Goal: Submit feedback/report problem: Submit feedback/report problem

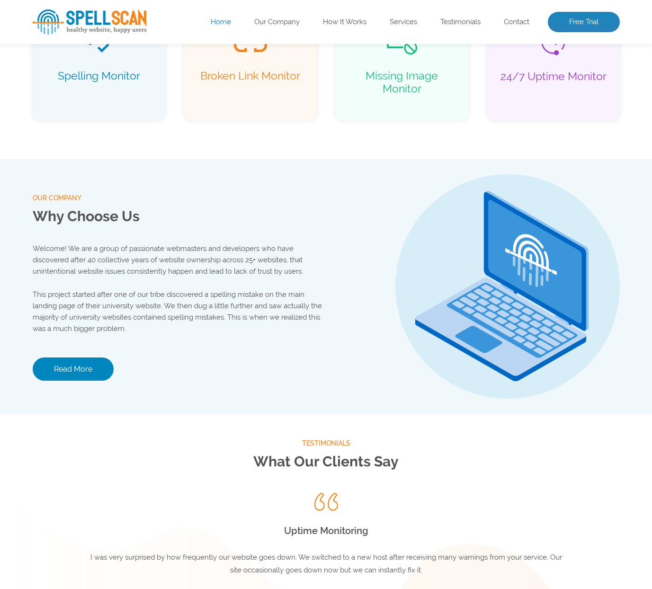
scroll to position [1142, 0]
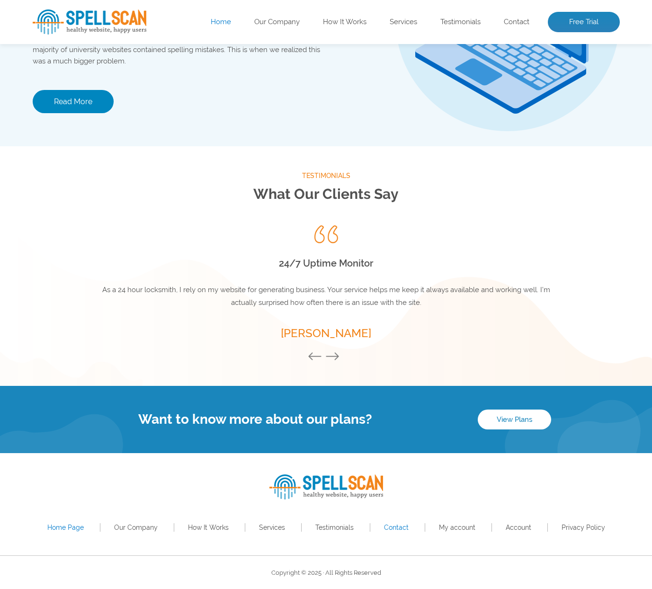
click at [398, 525] on link "Contact" at bounding box center [396, 528] width 25 height 8
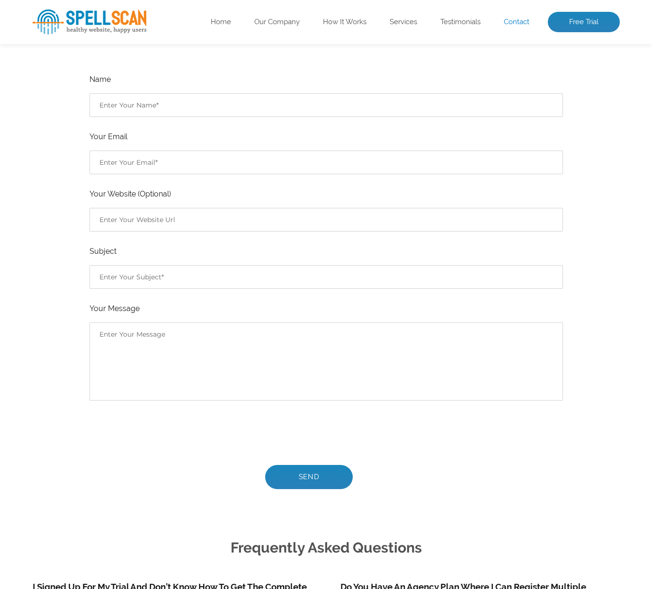
scroll to position [215, 0]
drag, startPoint x: 138, startPoint y: 110, endPoint x: 149, endPoint y: 106, distance: 12.1
click at [145, 107] on input "Contact form" at bounding box center [327, 106] width 474 height 24
drag, startPoint x: 118, startPoint y: 215, endPoint x: 580, endPoint y: 130, distance: 469.1
click at [122, 215] on input "Contact form" at bounding box center [327, 220] width 474 height 24
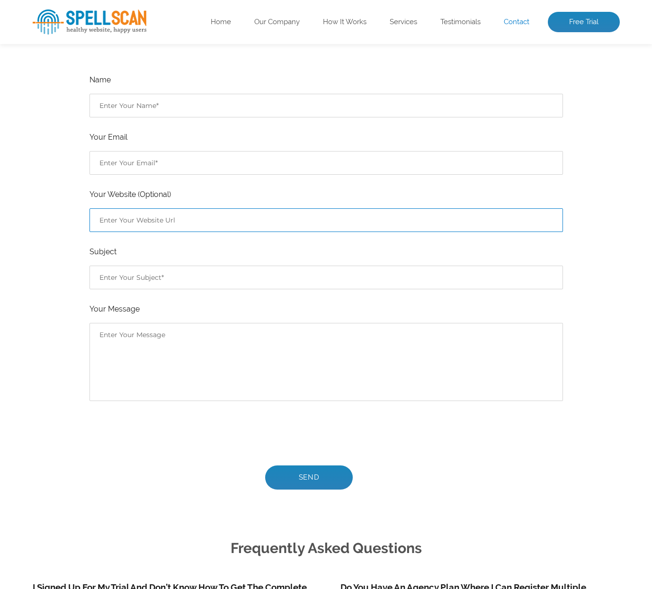
paste input "twolfe166@hotmail.com"
type input "http://twolfe166@hotmail.com"
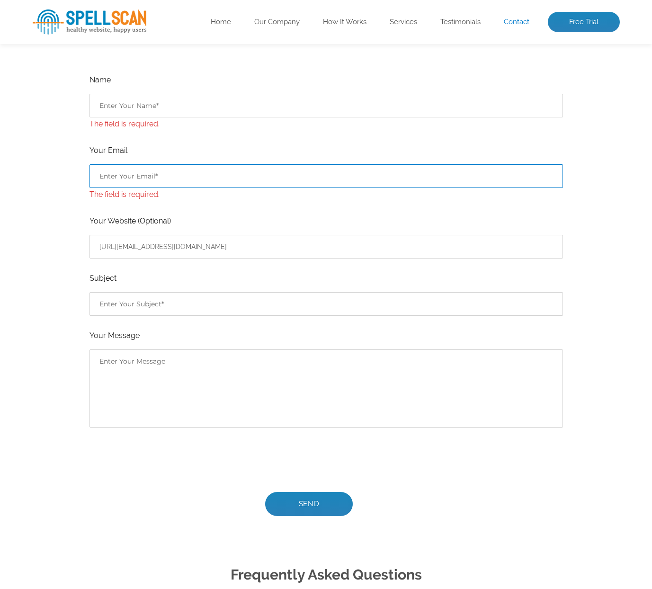
drag, startPoint x: 101, startPoint y: 174, endPoint x: 407, endPoint y: 119, distance: 310.4
click at [103, 174] on input "Contact form" at bounding box center [327, 176] width 474 height 24
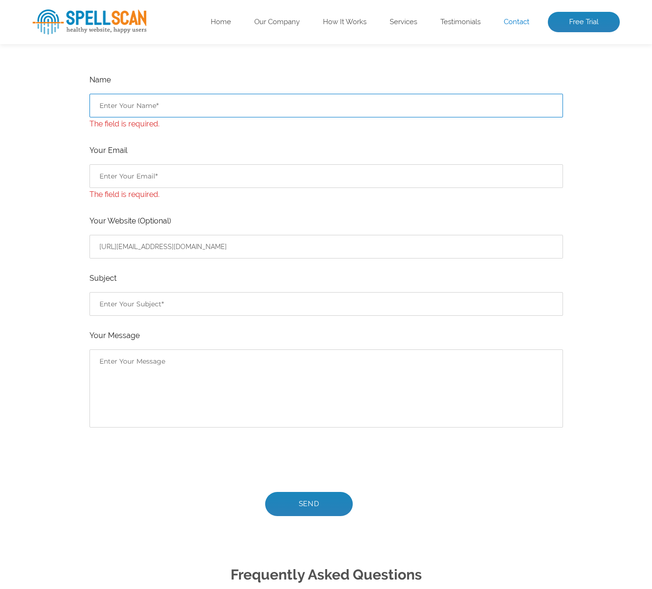
drag, startPoint x: 126, startPoint y: 109, endPoint x: 343, endPoint y: 78, distance: 219.2
click at [127, 109] on input "Contact form" at bounding box center [327, 106] width 474 height 24
paste input "Wolfe"
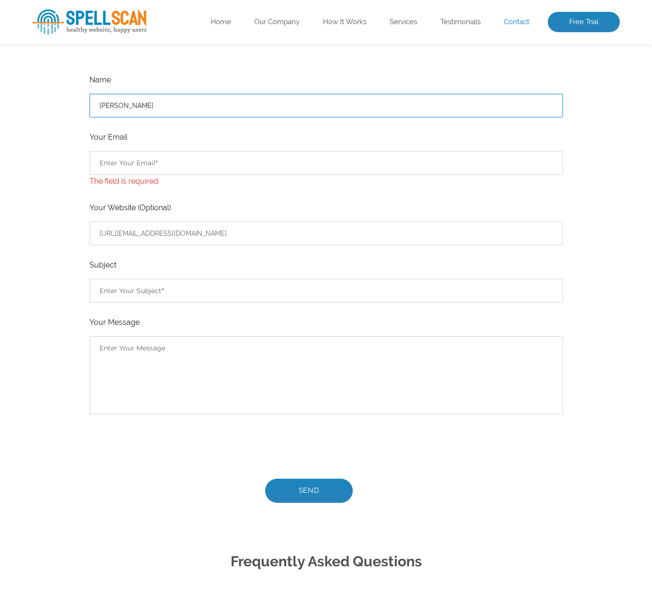
drag, startPoint x: 106, startPoint y: 102, endPoint x: 112, endPoint y: 102, distance: 6.6
click at [108, 101] on input "Wolfe" at bounding box center [327, 106] width 474 height 24
paste input "Tanya"
type input "Tanya Wolfe"
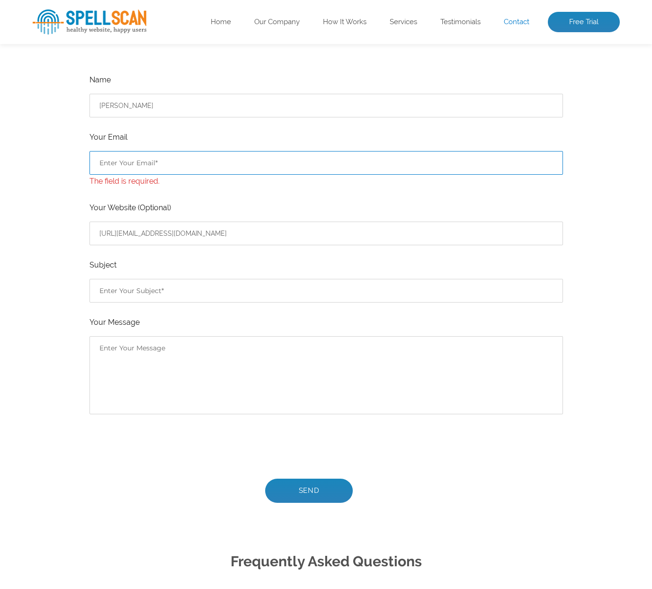
drag, startPoint x: 138, startPoint y: 165, endPoint x: 160, endPoint y: 168, distance: 22.0
click at [138, 165] on input "Contact form" at bounding box center [327, 163] width 474 height 24
paste input "twolfe166@hotmail.com"
drag, startPoint x: 100, startPoint y: 163, endPoint x: 82, endPoint y: 163, distance: 17.5
click at [82, 163] on div "Have Any Questions? Please see our most common FAQs at the bottom of this page …" at bounding box center [326, 248] width 587 height 593
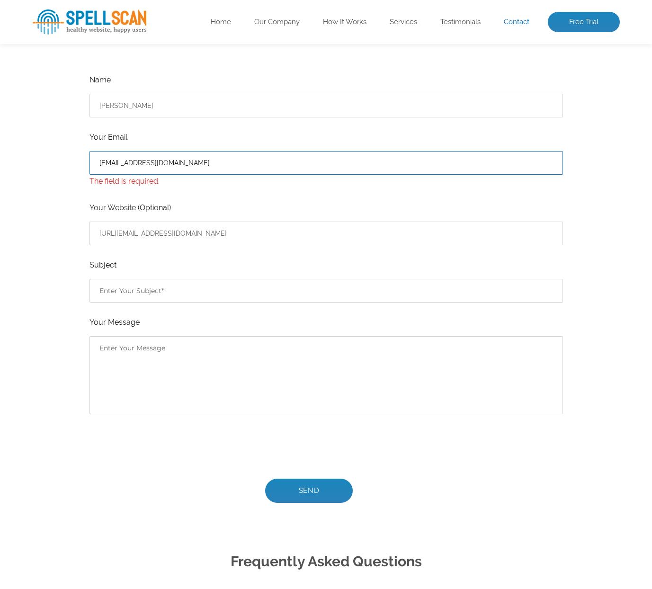
type input "twolfe166@hotmail.com"
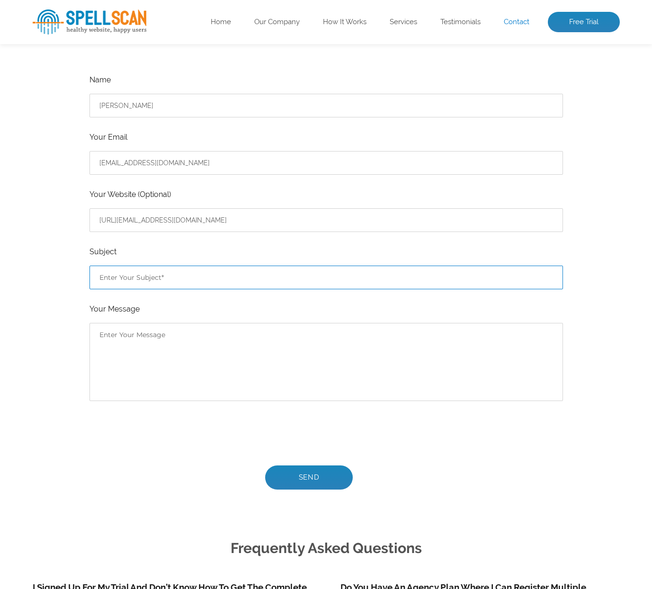
click at [124, 292] on ul "Name Tanya Wolfe Your Email twolfe166@hotmail.com Your Website (Optional) http:…" at bounding box center [327, 281] width 474 height 416
type input "Spellscan is piece of shit spammers reported on all reddit groups"
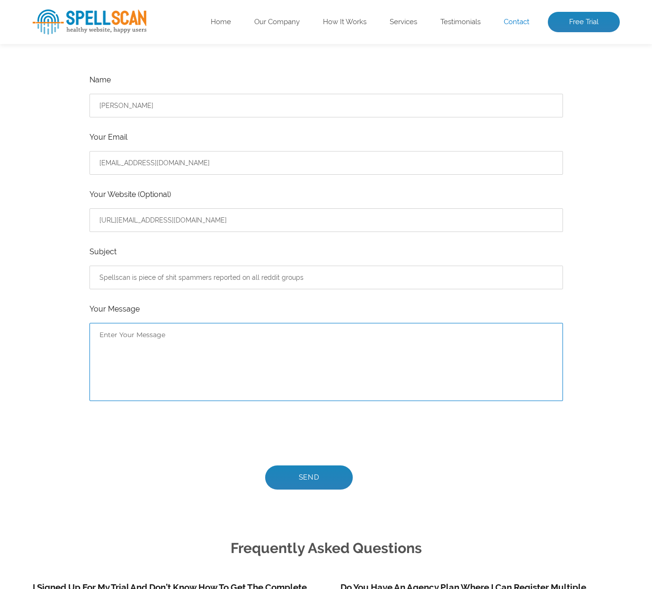
click at [147, 355] on textarea "Contact form" at bounding box center [327, 362] width 474 height 78
paste textarea "“You’re not a company, you’re digital trash — spamming from Hotmail like it’s 2…"
drag, startPoint x: 101, startPoint y: 333, endPoint x: 172, endPoint y: 332, distance: 71.1
click at [81, 332] on div "Have Any Questions? Please see our most common FAQs at the bottom of this page …" at bounding box center [326, 242] width 587 height 580
click at [408, 340] on textarea "You’re not a company, you’re digital trash — spamming from Hotmail like it’s 20…" at bounding box center [327, 362] width 474 height 78
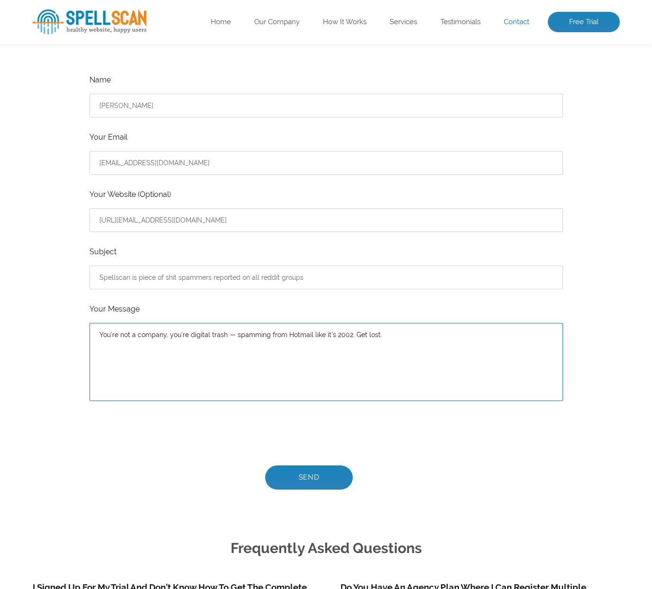
paste textarea "Do you practice your scam scripts in the mirror, or are you naturally this path…"
drag, startPoint x: 287, startPoint y: 335, endPoint x: 306, endPoint y: 335, distance: 18.5
click at [306, 335] on textarea "You’re not a company, you’re digital trash — spamming from Hotmail like it’s 20…" at bounding box center [327, 362] width 474 height 78
click at [204, 347] on textarea "You’re not a company, you’re digital trash — spamming from Gmail like it’s 2002…" at bounding box center [327, 362] width 474 height 78
type textarea "You’re not a company, you’re digital trash — spamming from Gmail like it’s 2002…"
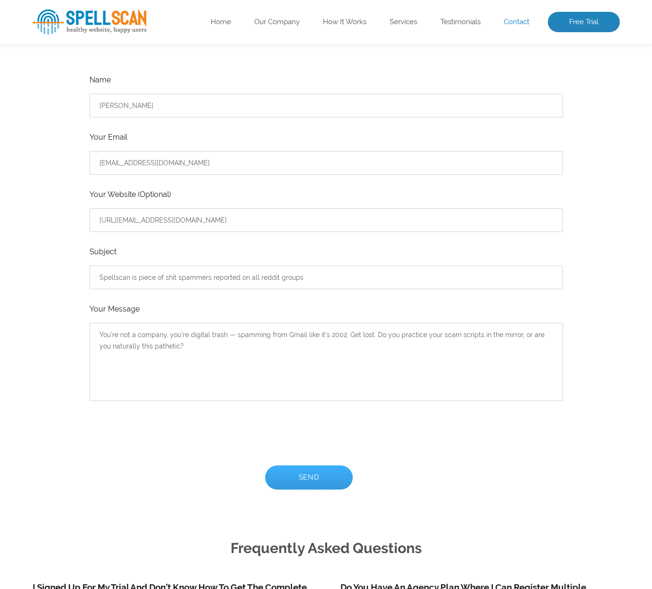
click at [317, 469] on input "Send" at bounding box center [309, 478] width 88 height 24
